Goal: Information Seeking & Learning: Learn about a topic

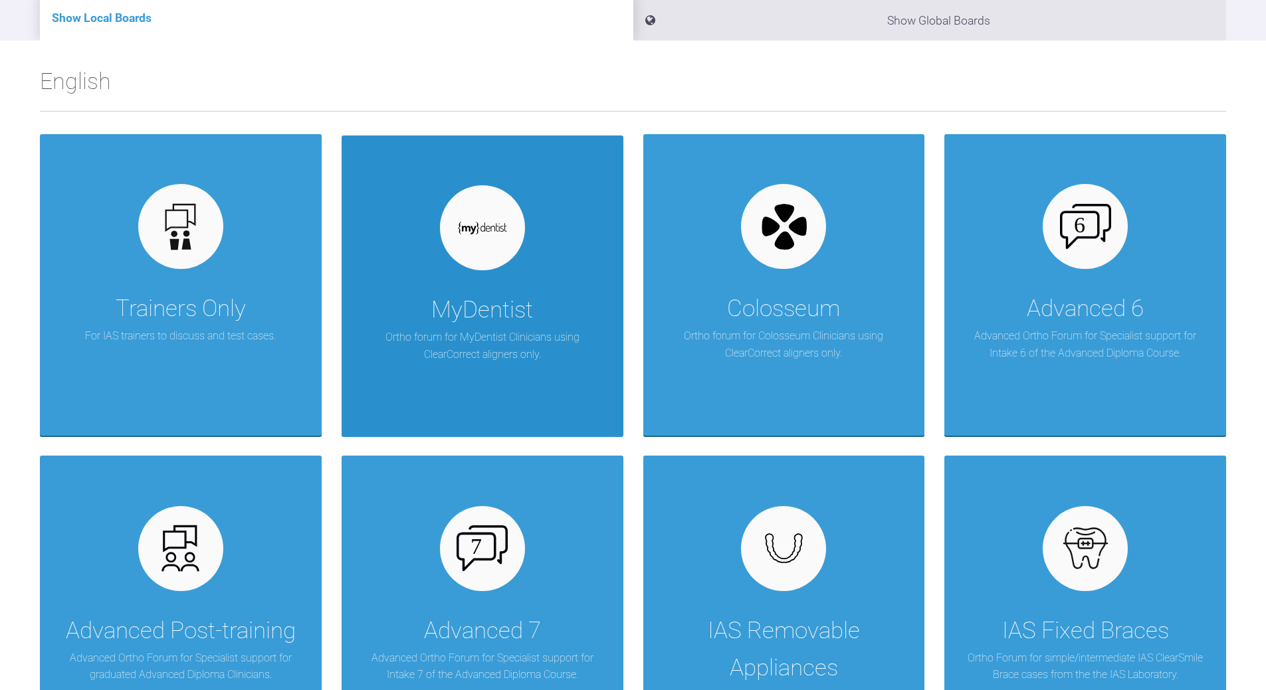
scroll to position [199, 0]
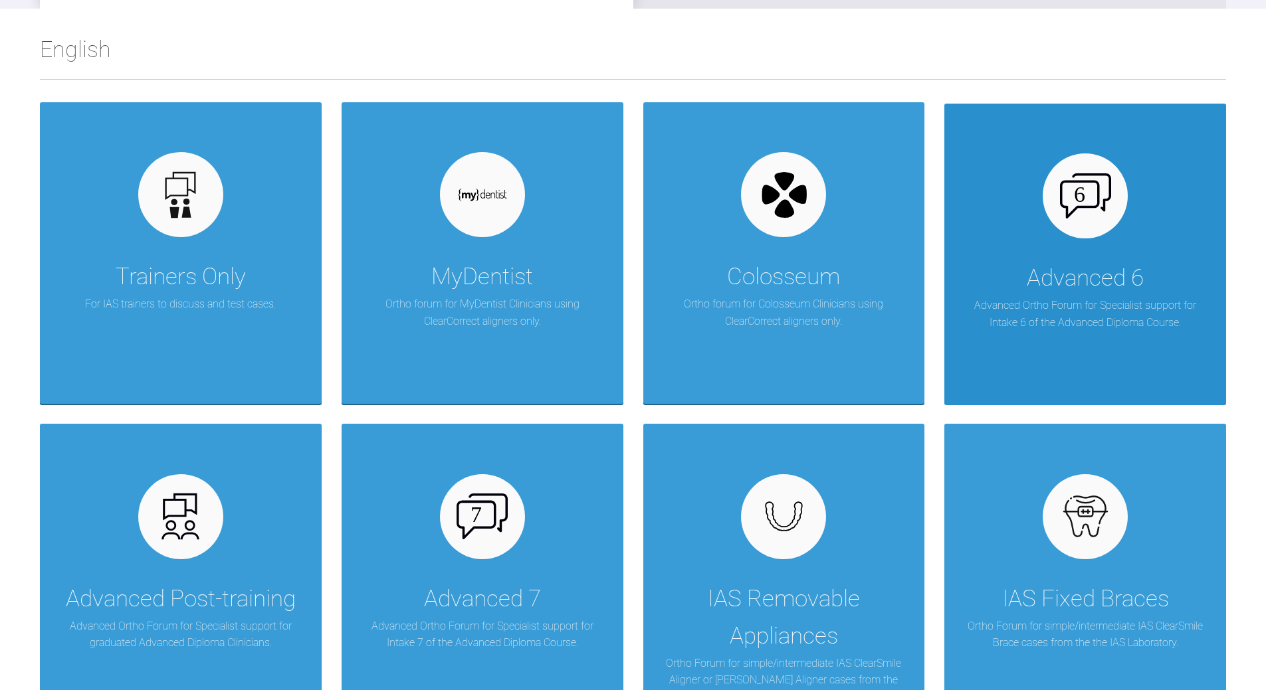
click at [1078, 231] on div at bounding box center [1084, 195] width 85 height 85
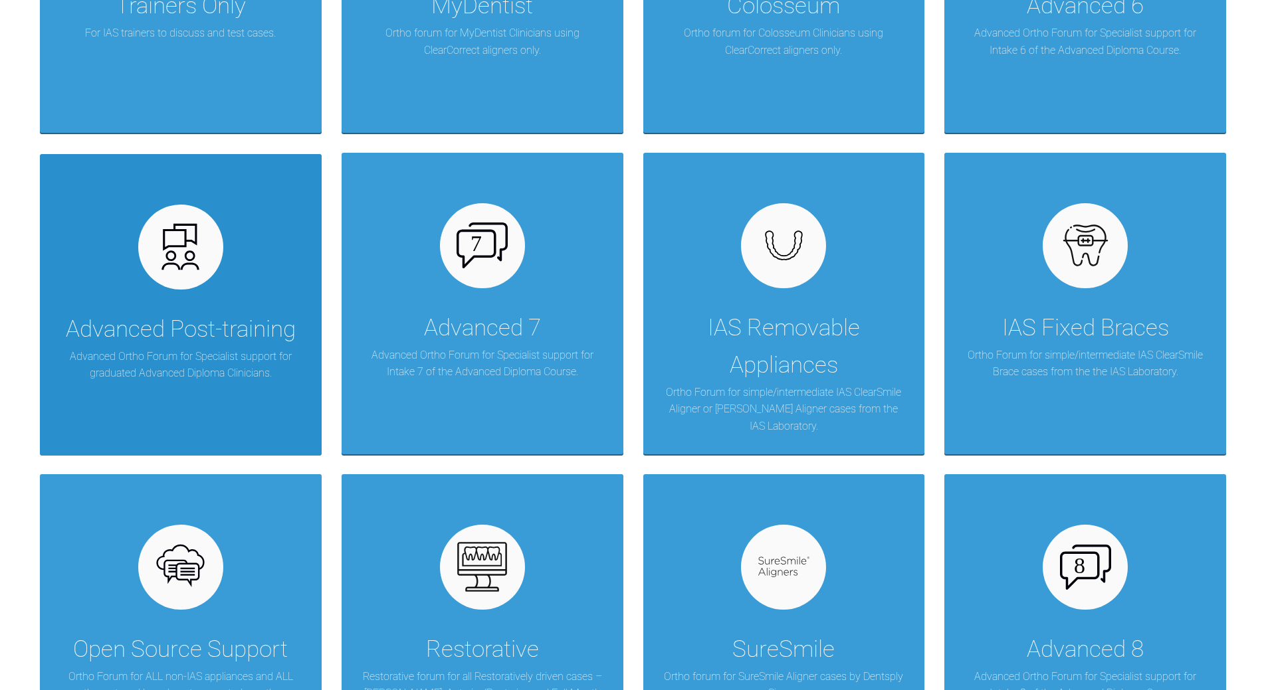
click at [179, 338] on div "Advanced Post-training" at bounding box center [181, 329] width 230 height 37
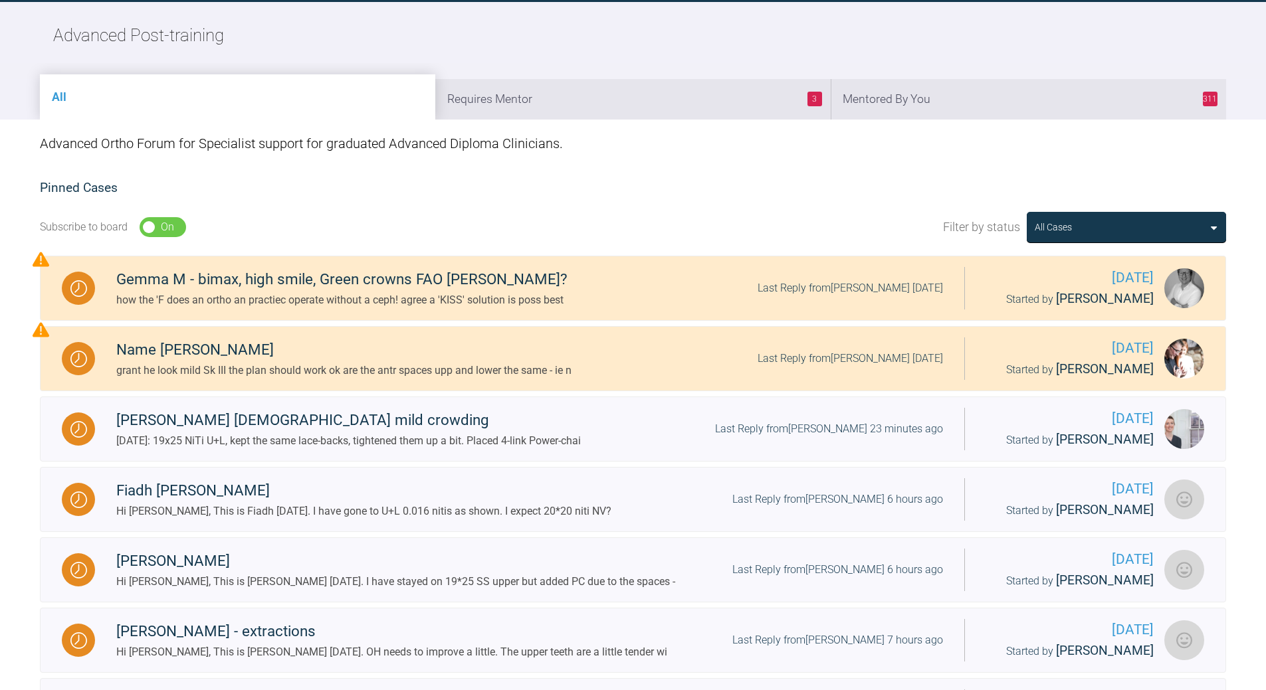
scroll to position [138, 0]
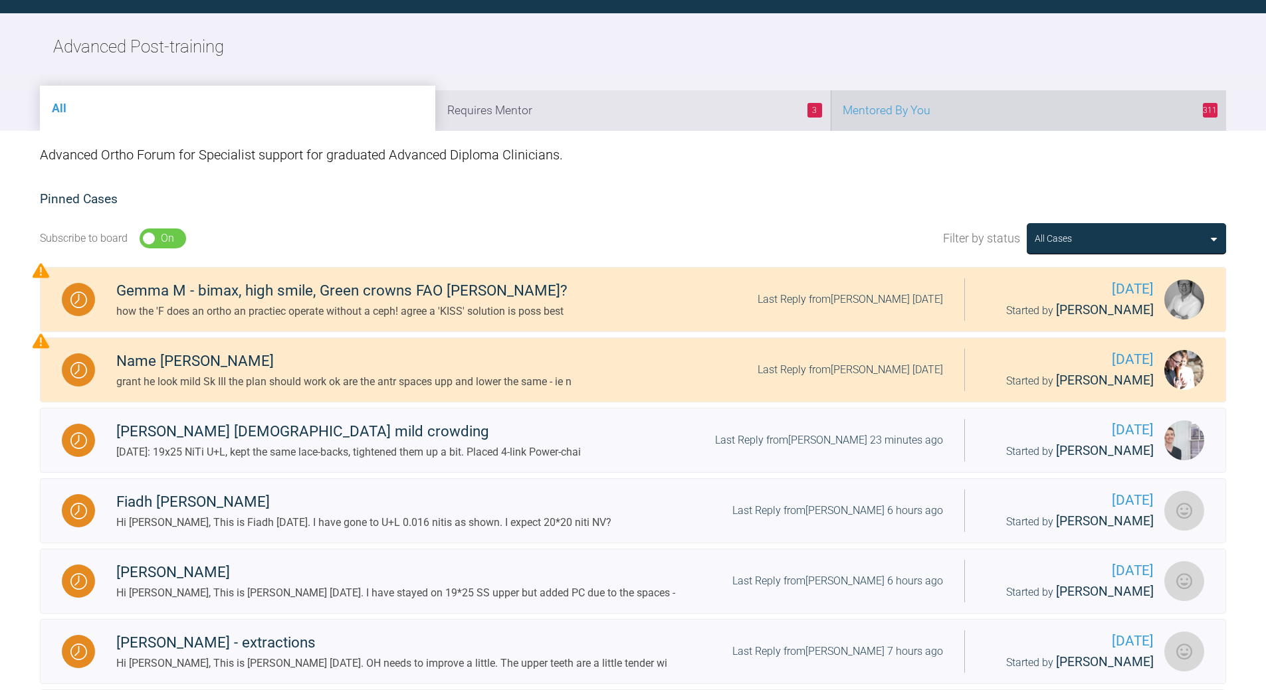
click at [928, 117] on li "311 Mentored By You" at bounding box center [1028, 110] width 395 height 41
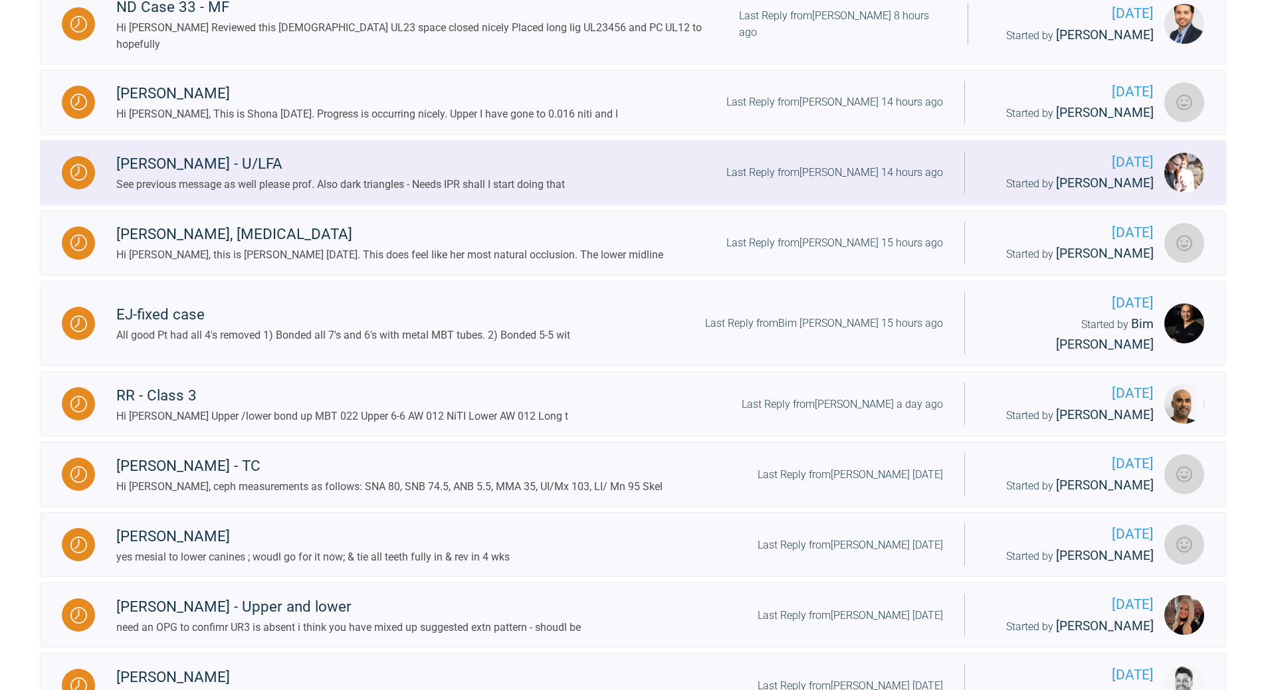
scroll to position [670, 0]
